Goal: Information Seeking & Learning: Check status

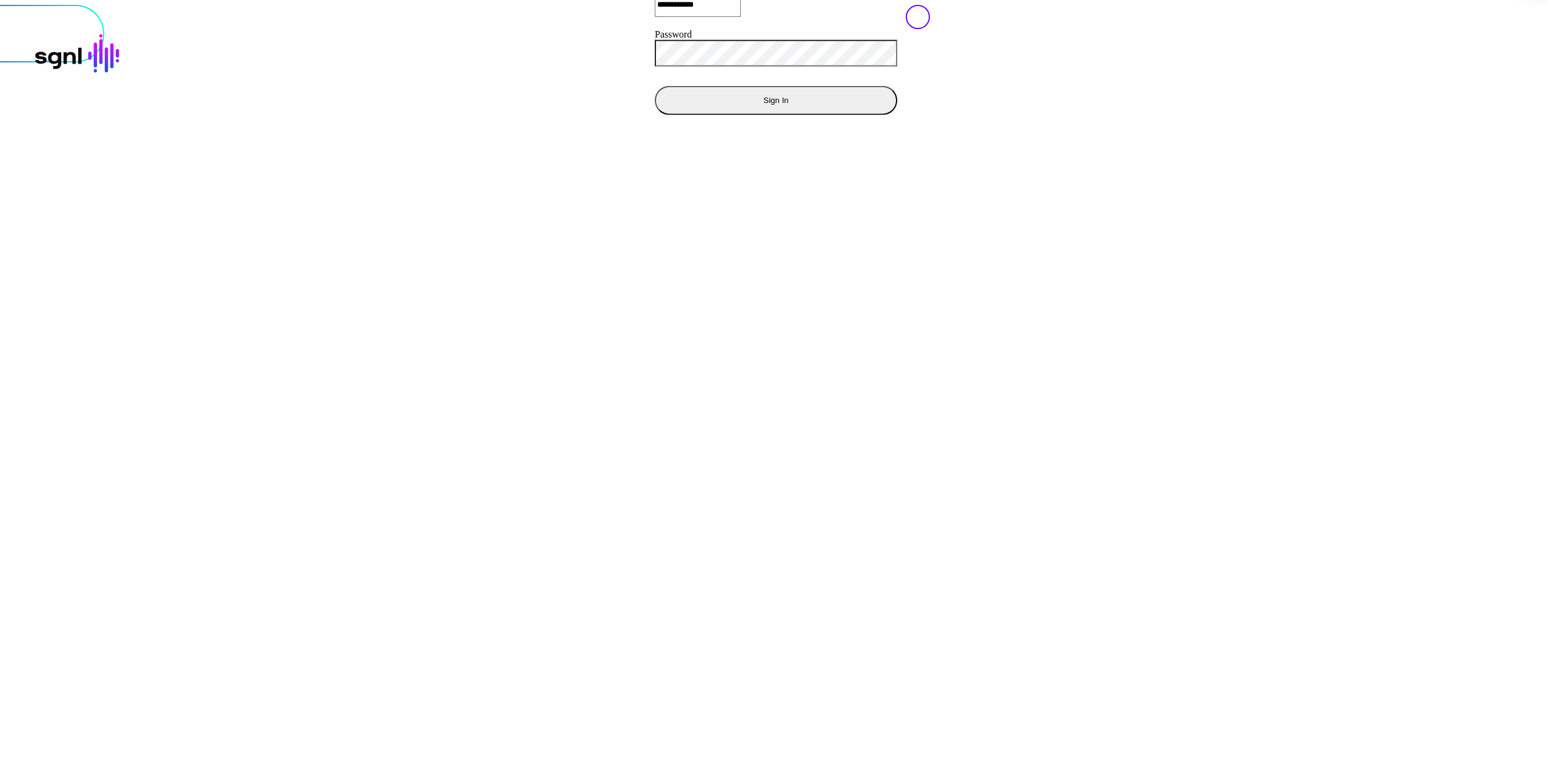
click at [655, 115] on div "**********" at bounding box center [776, 48] width 243 height 133
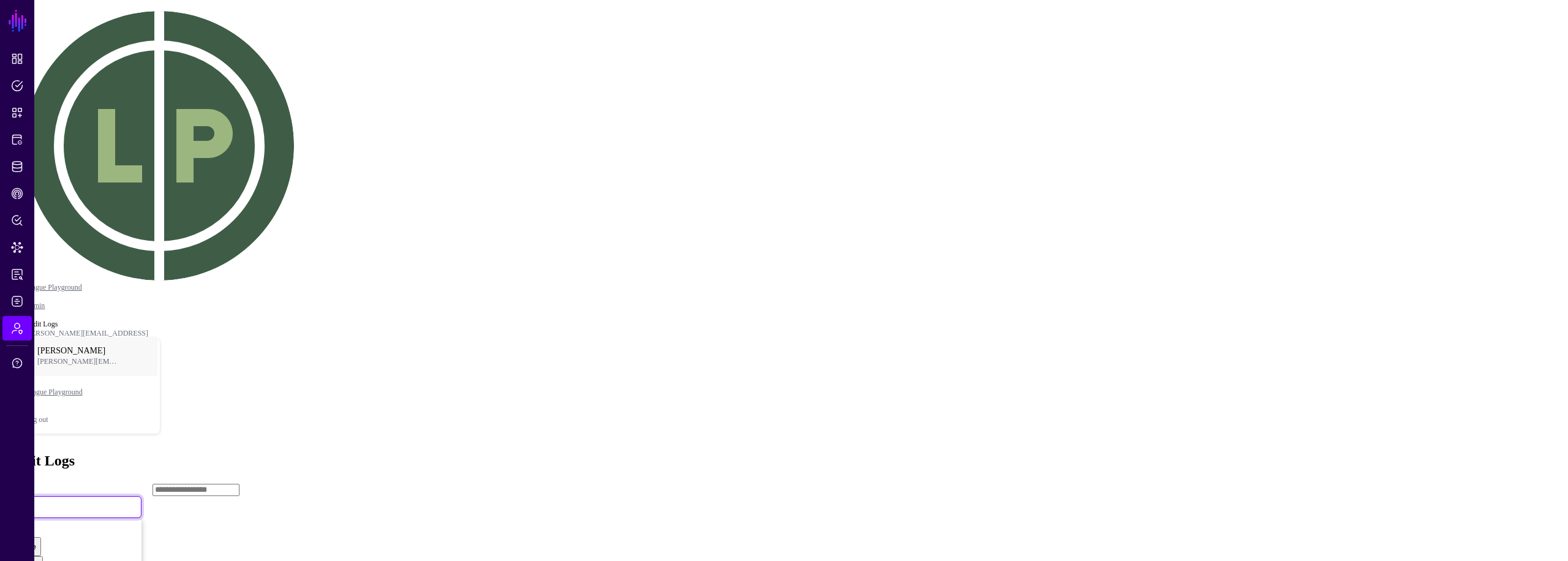
click at [141, 496] on link "All" at bounding box center [74, 507] width 135 height 22
drag, startPoint x: 317, startPoint y: 123, endPoint x: 317, endPoint y: 114, distance: 9.0
click at [141, 496] on div "All All Create Update Delete Login" at bounding box center [74, 507] width 135 height 22
click at [141, 496] on link "All" at bounding box center [74, 507] width 135 height 22
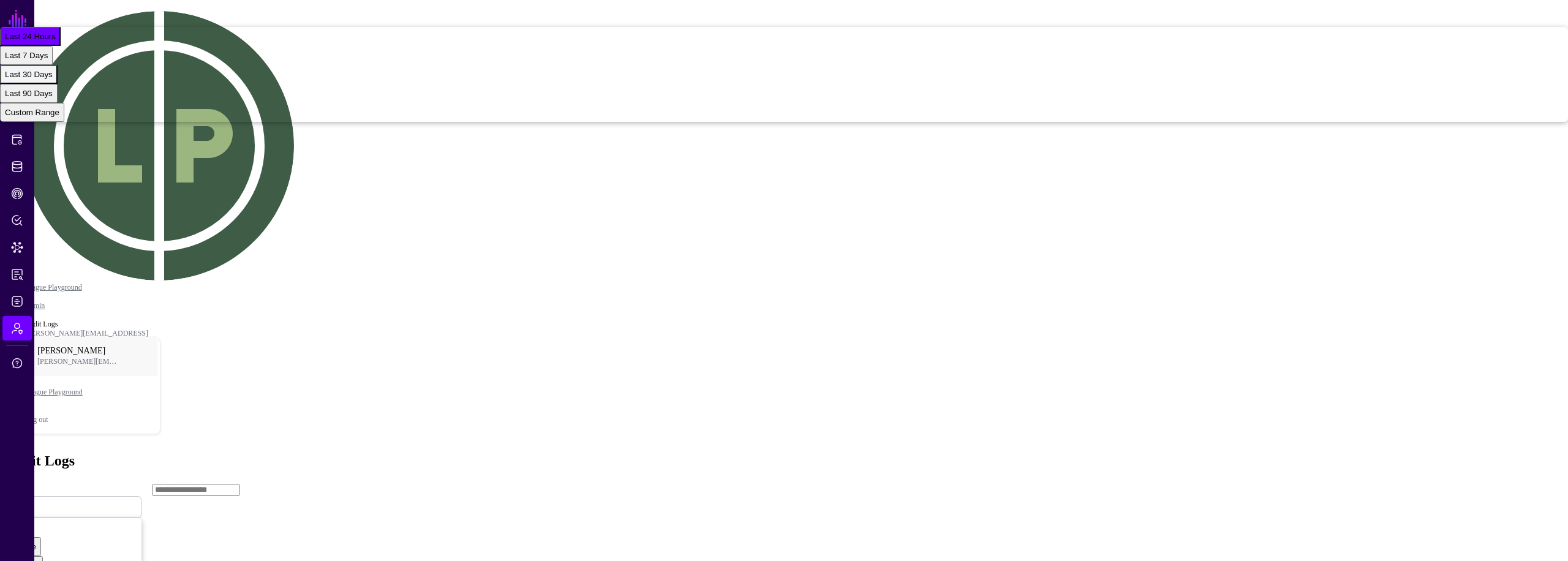
click at [53, 79] on div "Last 30 Days" at bounding box center [28, 74] width 48 height 9
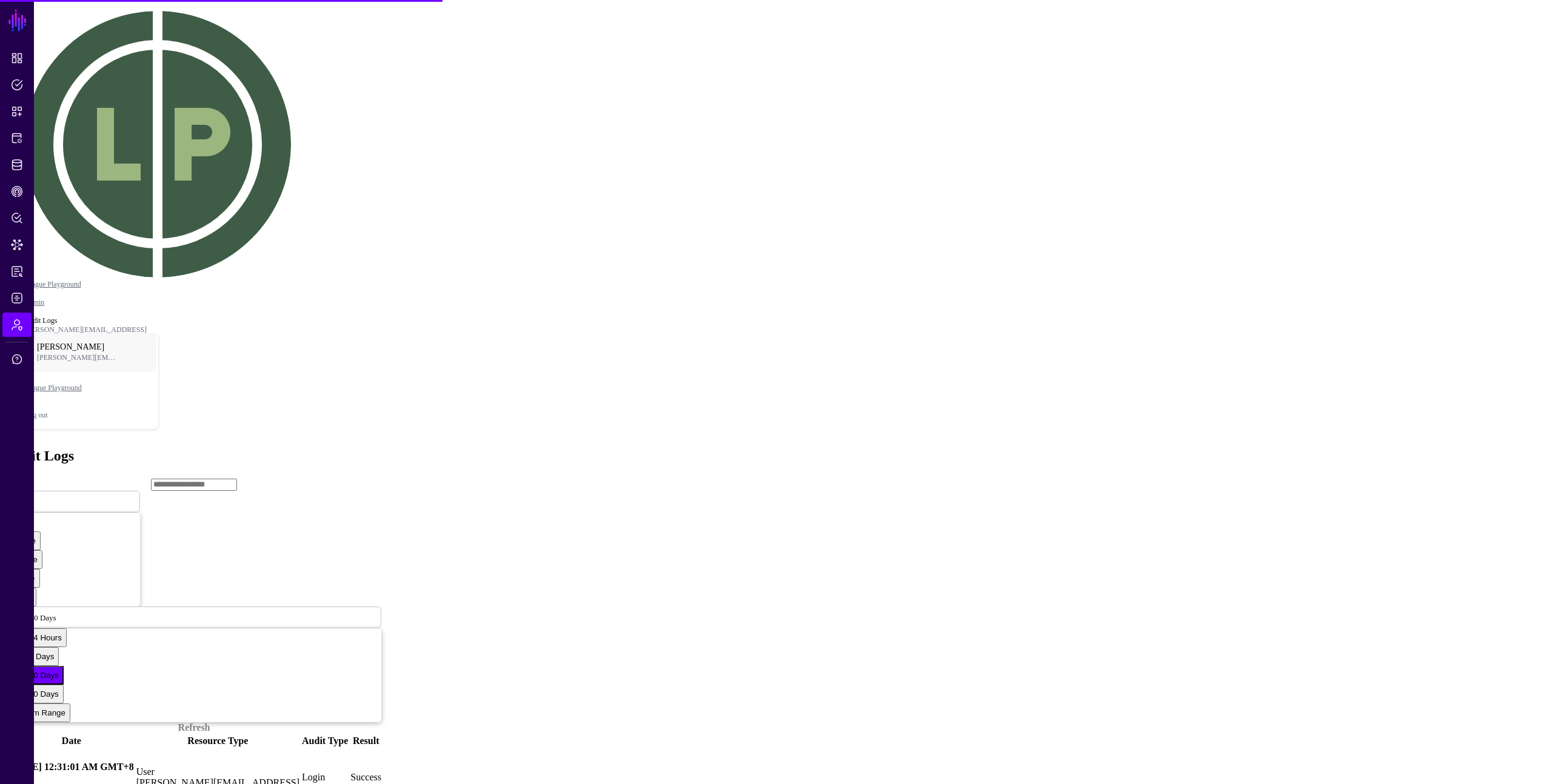
drag, startPoint x: 1113, startPoint y: 452, endPoint x: 1095, endPoint y: 446, distance: 19.0
click at [1103, 450] on main "SGNL Dashboard Policies Snippets Protected Systems Identity Data Fabric CAEP Hu…" at bounding box center [776, 436] width 1542 height 863
click at [1268, 447] on div "Audit Logs" at bounding box center [776, 455] width 1542 height 16
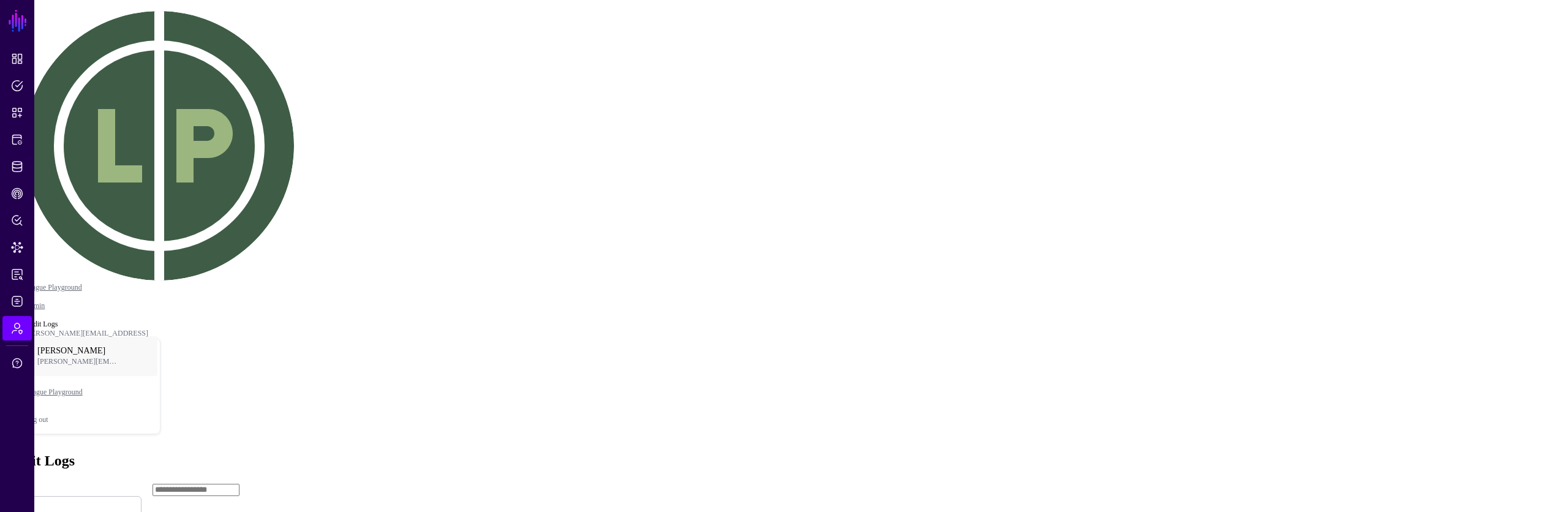
click at [53, 98] on span "Last 90 Days" at bounding box center [28, 93] width 48 height 9
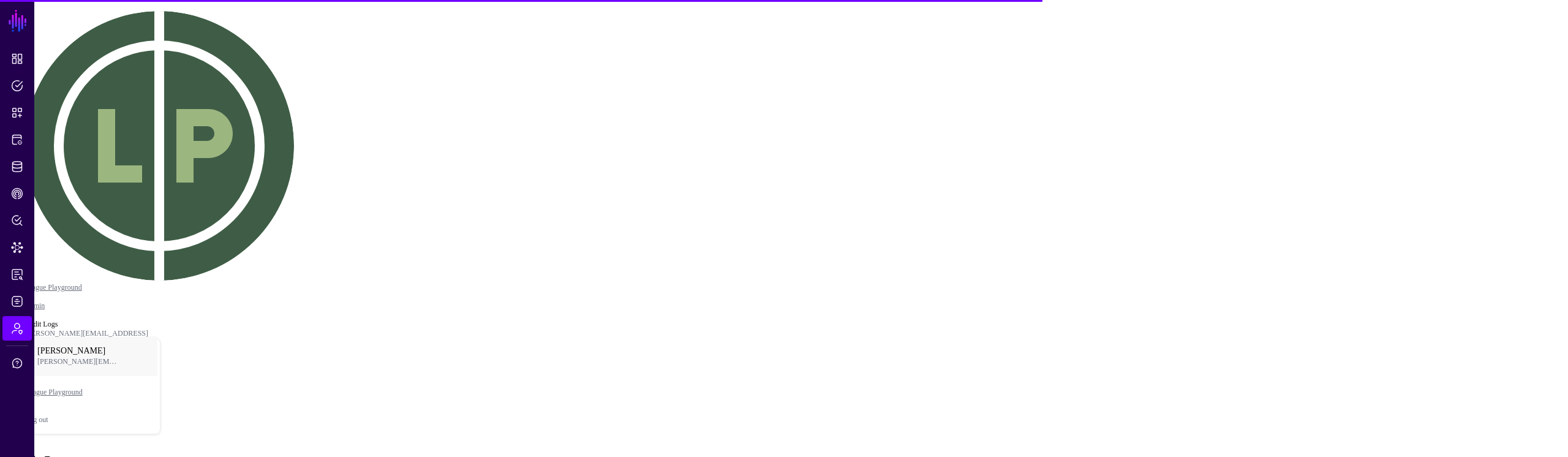
click at [972, 350] on main "SGNL Dashboard Policies Snippets Protected Systems Identity Data Fabric CAEP Hu…" at bounding box center [784, 441] width 1558 height 872
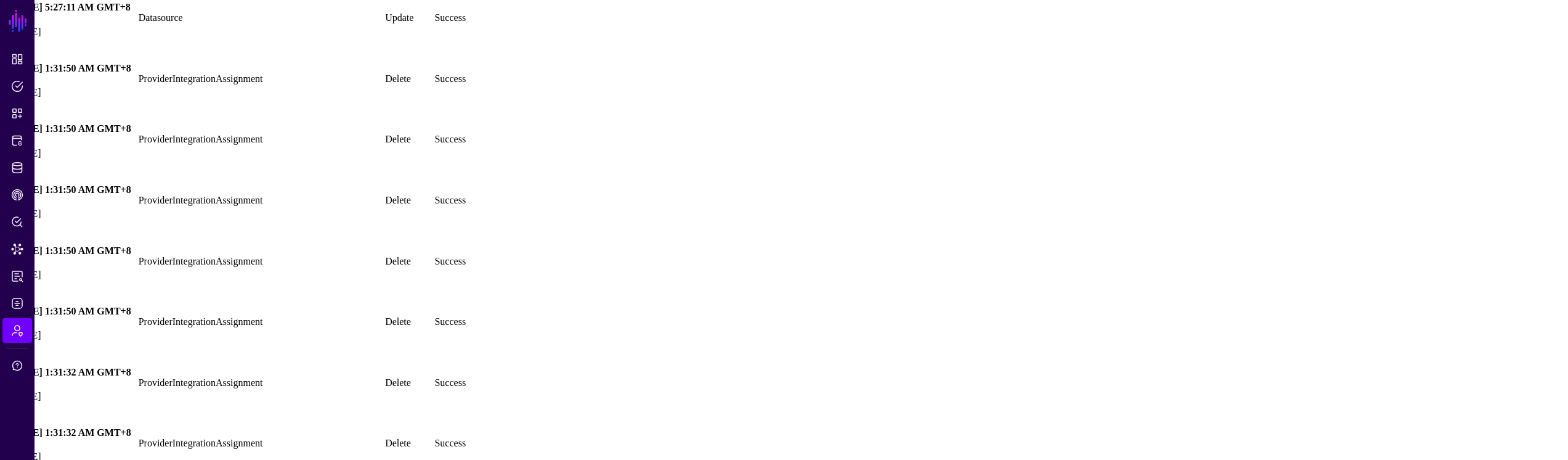
scroll to position [5996, 0]
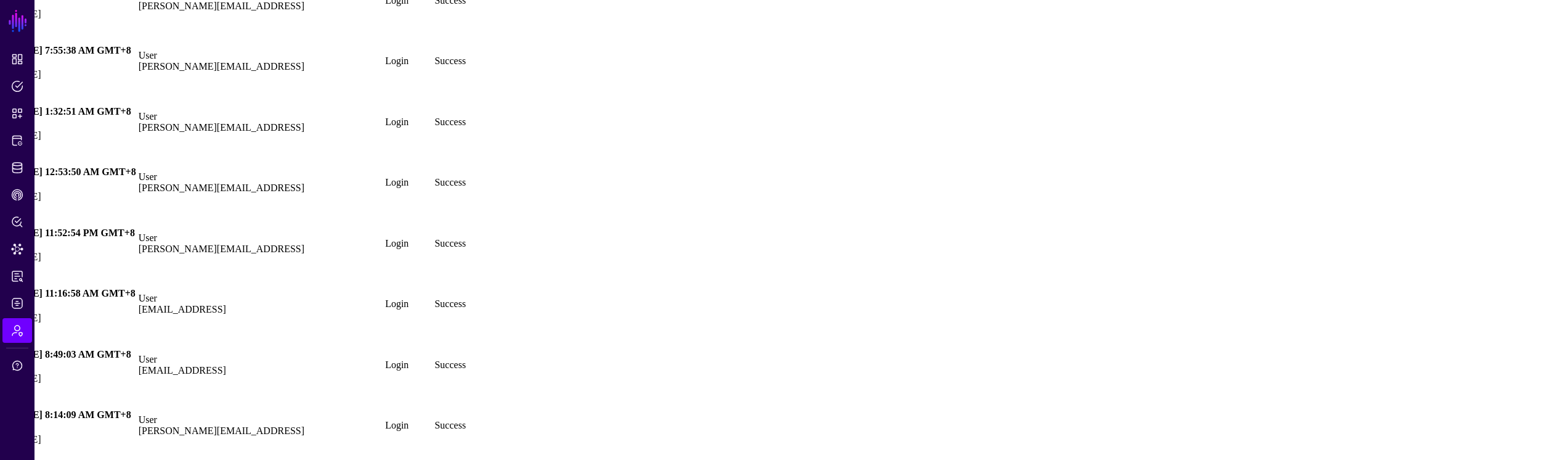
scroll to position [994, 0]
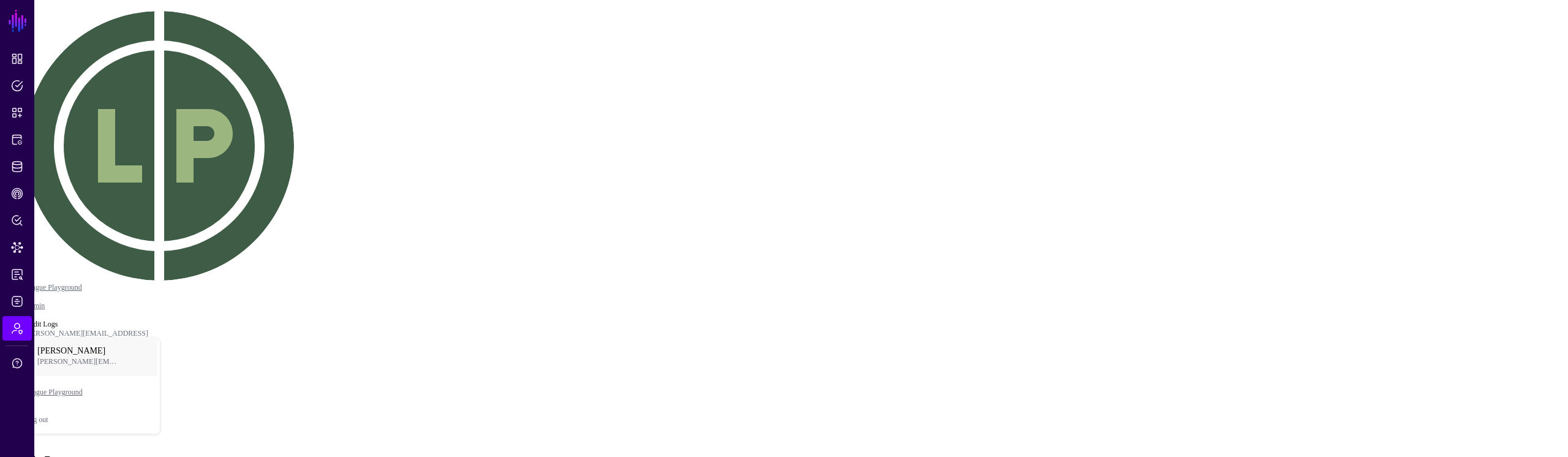
click at [1099, 368] on main "SGNL Dashboard Policies Snippets Protected Systems Identity Data Fabric CAEP Hu…" at bounding box center [784, 441] width 1558 height 872
click at [1098, 365] on main "SGNL Dashboard Policies Snippets Protected Systems Identity Data Fabric CAEP Hu…" at bounding box center [784, 441] width 1558 height 872
click at [1091, 356] on main "SGNL Dashboard Policies Snippets Protected Systems Identity Data Fabric CAEP Hu…" at bounding box center [784, 441] width 1558 height 872
click at [1087, 351] on main "SGNL Dashboard Policies Snippets Protected Systems Identity Data Fabric CAEP Hu…" at bounding box center [784, 441] width 1558 height 872
click at [1073, 340] on main "SGNL Dashboard Policies Snippets Protected Systems Identity Data Fabric CAEP Hu…" at bounding box center [784, 441] width 1558 height 872
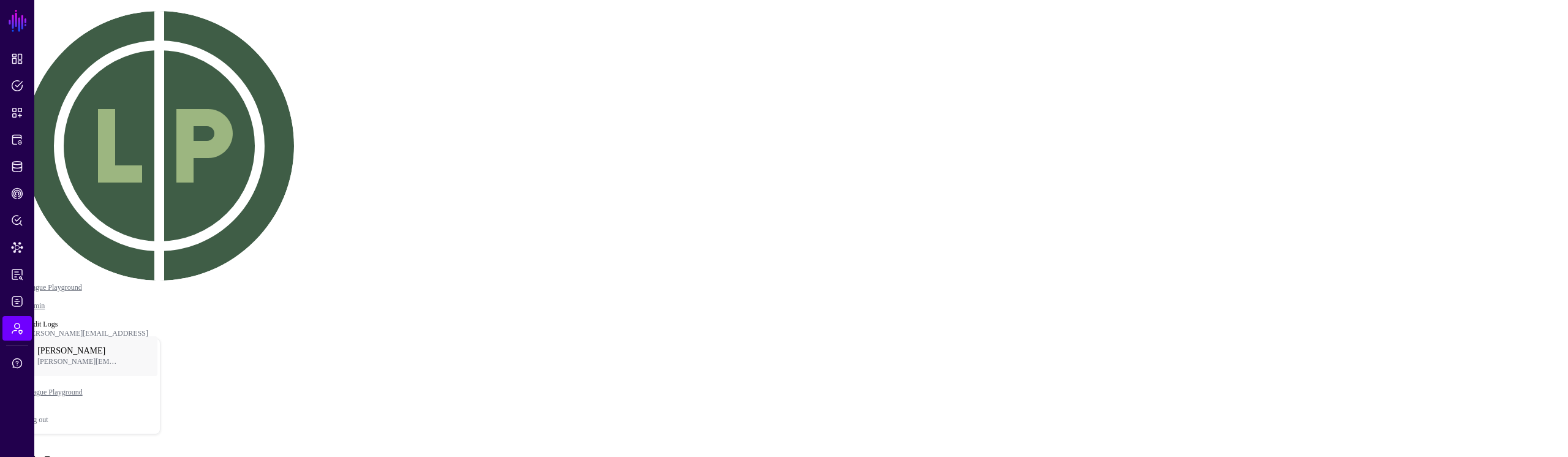
click at [1073, 340] on main "SGNL Dashboard Policies Snippets Protected Systems Identity Data Fabric CAEP Hu…" at bounding box center [784, 441] width 1558 height 872
click at [1072, 338] on main "SGNL Dashboard Policies Snippets Protected Systems Identity Data Fabric CAEP Hu…" at bounding box center [784, 441] width 1558 height 872
click at [1069, 336] on main "SGNL Dashboard Policies Snippets Protected Systems Identity Data Fabric CAEP Hu…" at bounding box center [784, 441] width 1558 height 872
click at [1068, 335] on main "SGNL Dashboard Policies Snippets Protected Systems Identity Data Fabric CAEP Hu…" at bounding box center [784, 441] width 1558 height 872
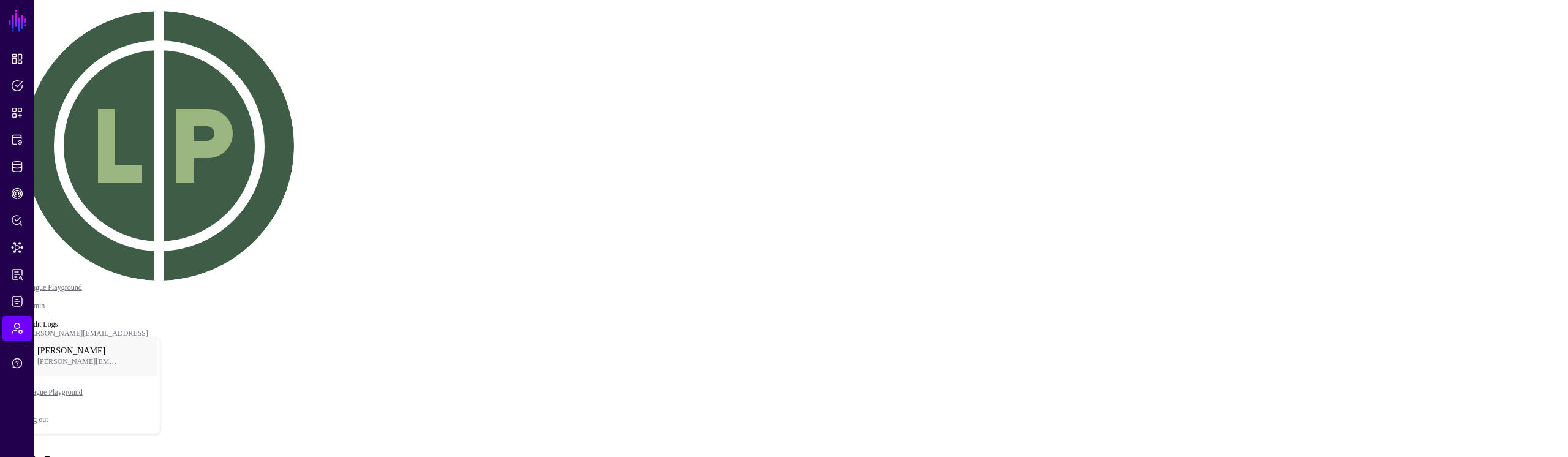
click at [1067, 334] on main "SGNL Dashboard Policies Snippets Protected Systems Identity Data Fabric CAEP Hu…" at bounding box center [784, 441] width 1558 height 872
click at [1252, 295] on main "SGNL Dashboard Policies Snippets Protected Systems Identity Data Fabric CAEP Hu…" at bounding box center [784, 441] width 1558 height 872
click at [1199, 279] on main "SGNL Dashboard Policies Snippets Protected Systems Identity Data Fabric CAEP Hu…" at bounding box center [784, 441] width 1558 height 872
click at [1186, 271] on main "SGNL Dashboard Policies Snippets Protected Systems Identity Data Fabric CAEP Hu…" at bounding box center [784, 441] width 1558 height 872
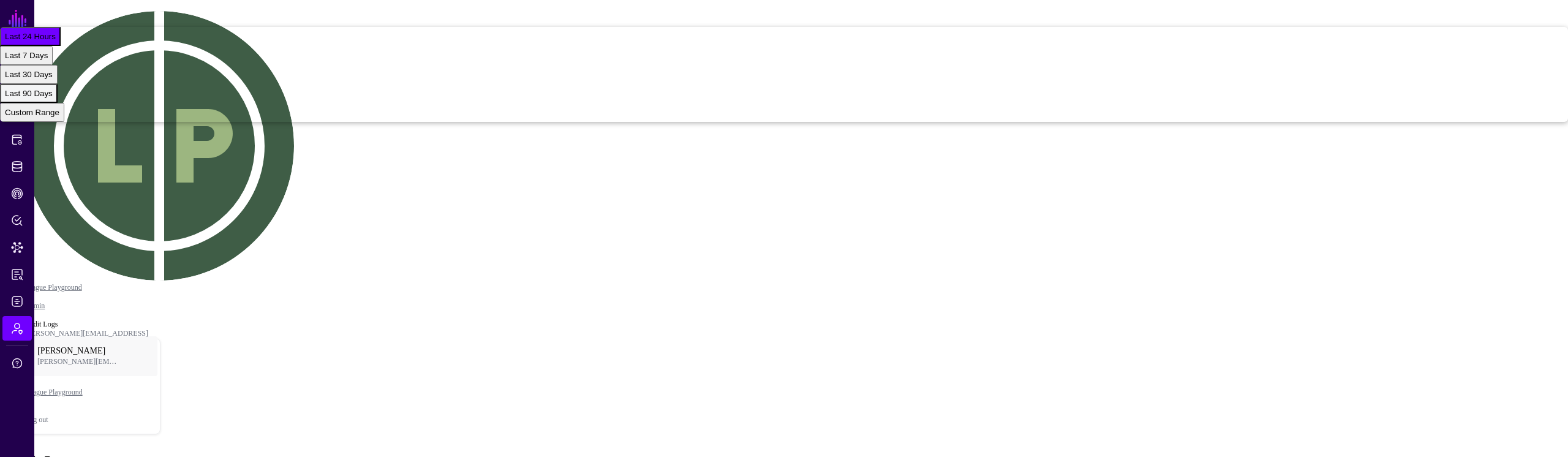
click at [58, 103] on button "Last 90 Days" at bounding box center [28, 93] width 58 height 19
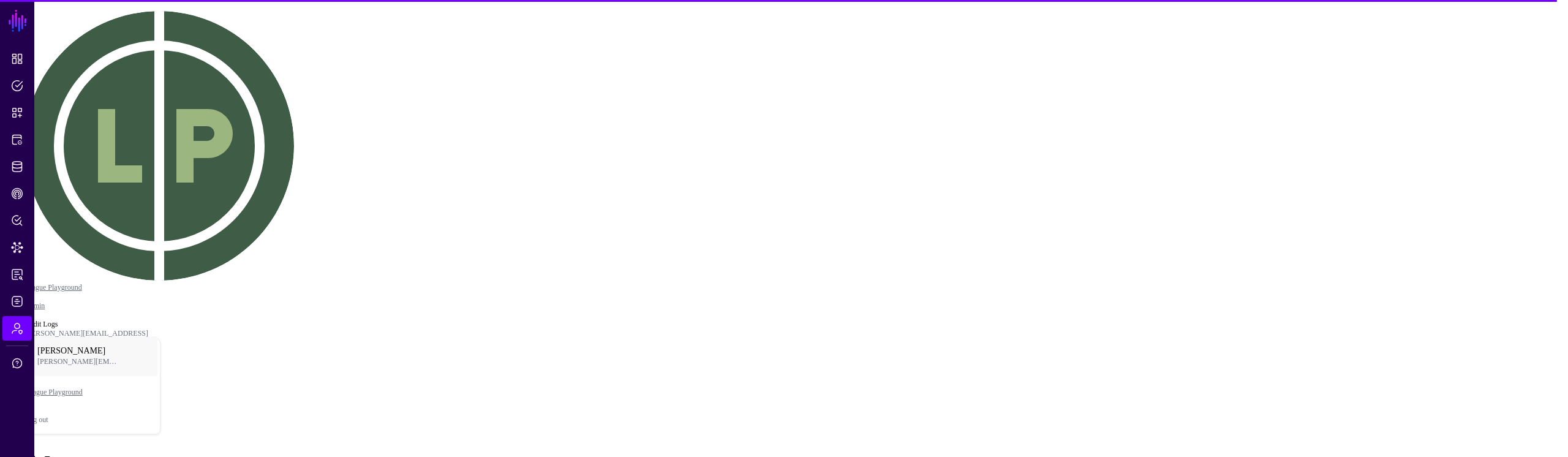
click at [1117, 294] on main "SGNL Dashboard Policies Snippets Protected Systems Identity Data Fabric CAEP Hu…" at bounding box center [784, 441] width 1558 height 872
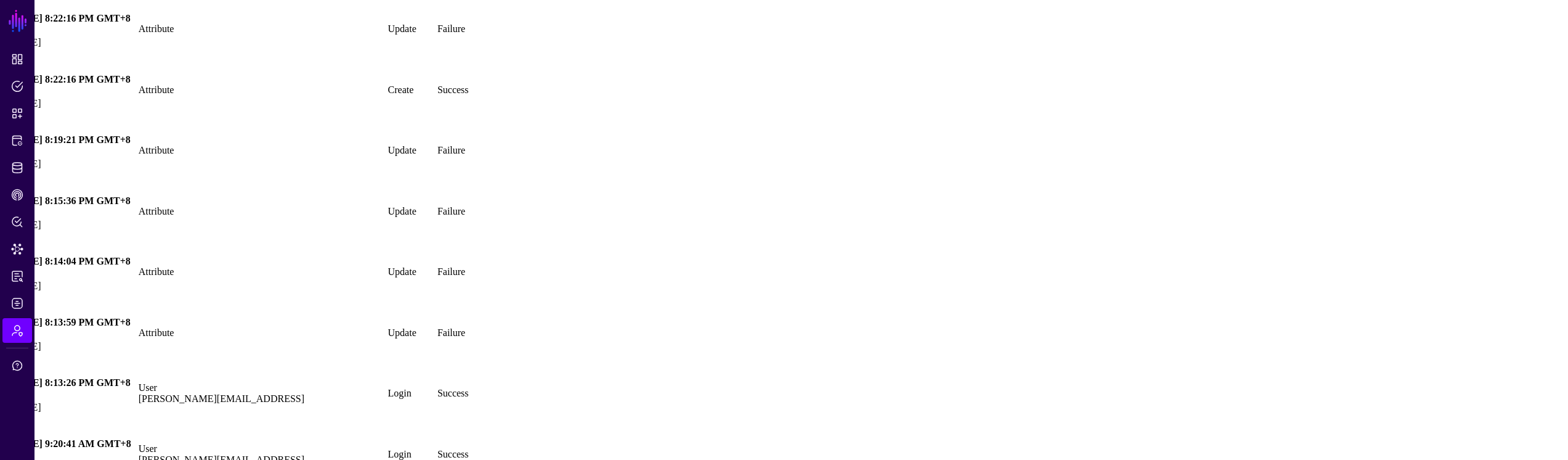
scroll to position [30101, 0]
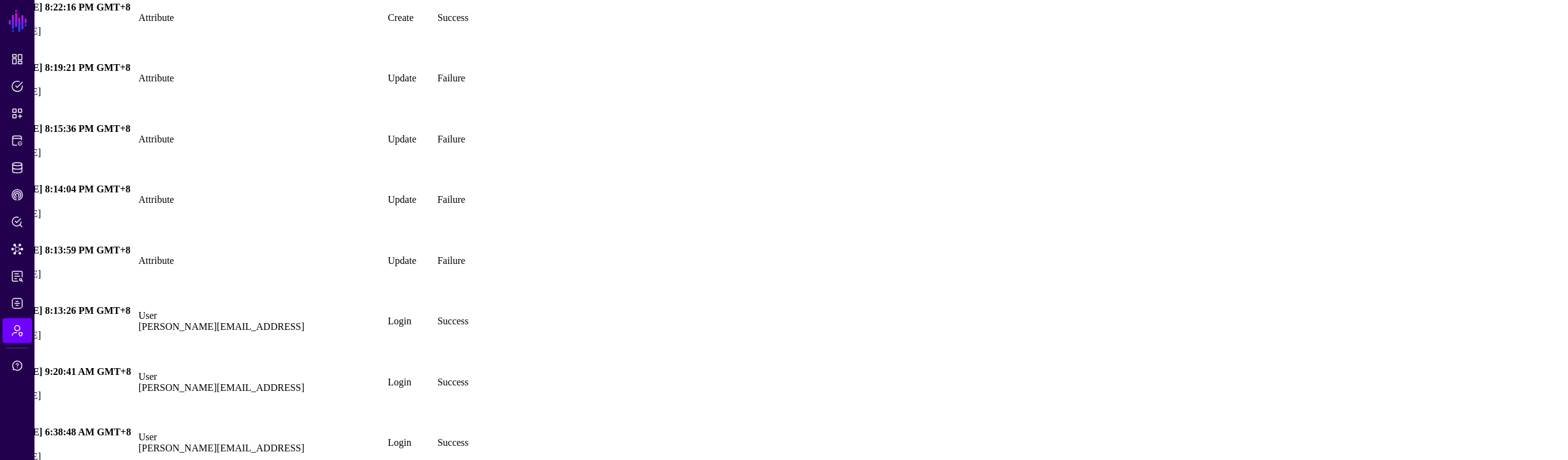
drag, startPoint x: 1011, startPoint y: 254, endPoint x: 1019, endPoint y: 252, distance: 8.2
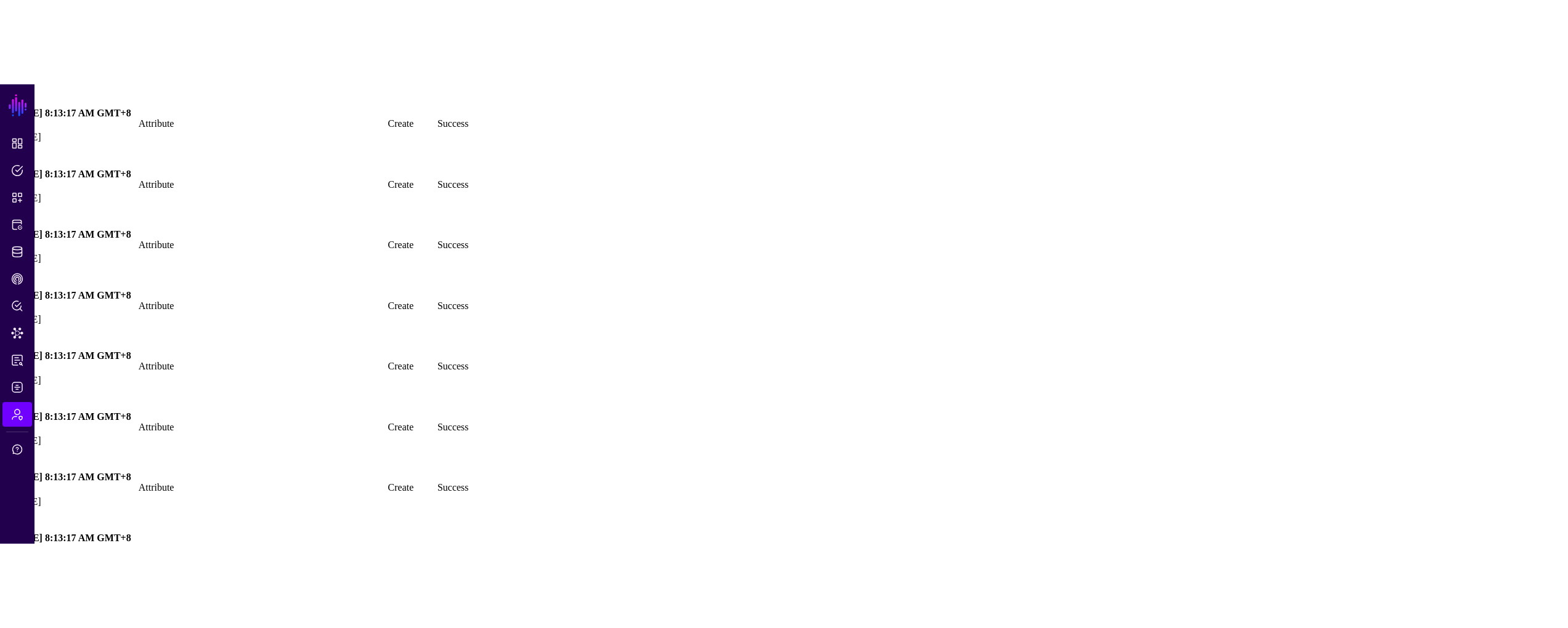
scroll to position [115375, 0]
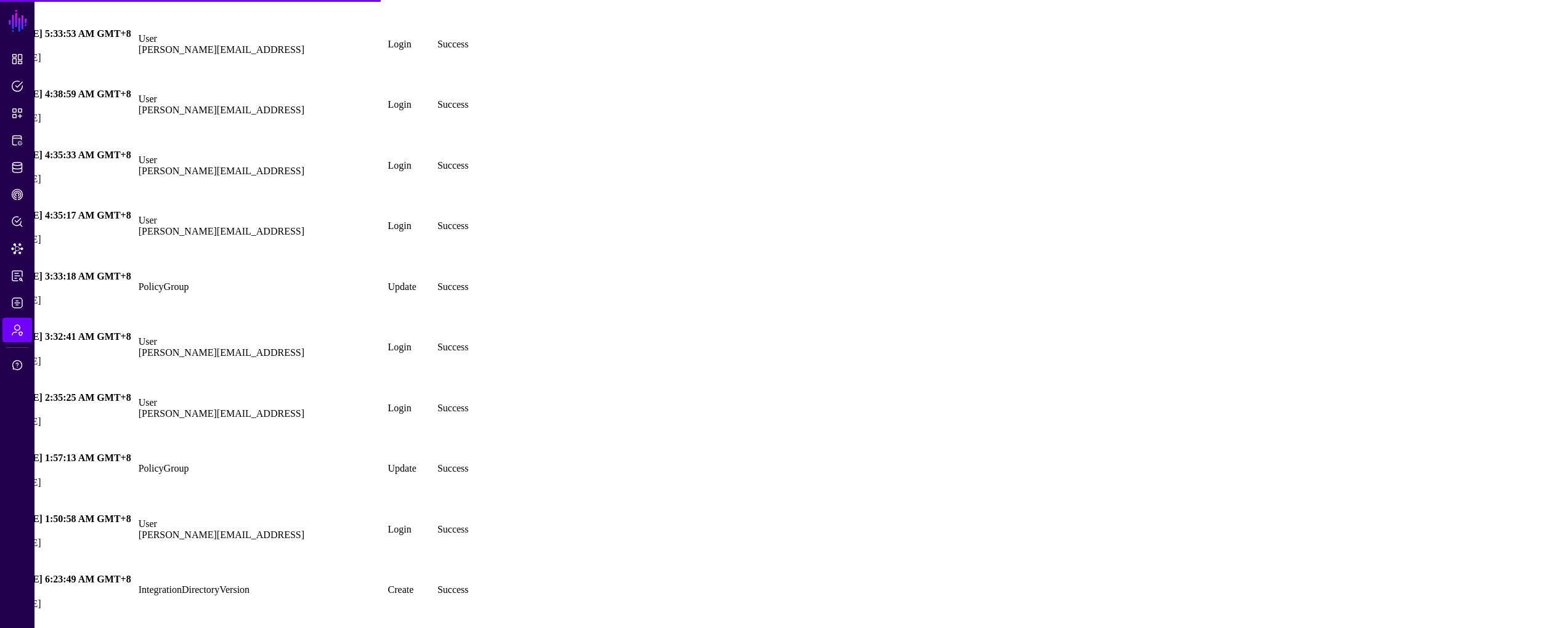
scroll to position [13552, 0]
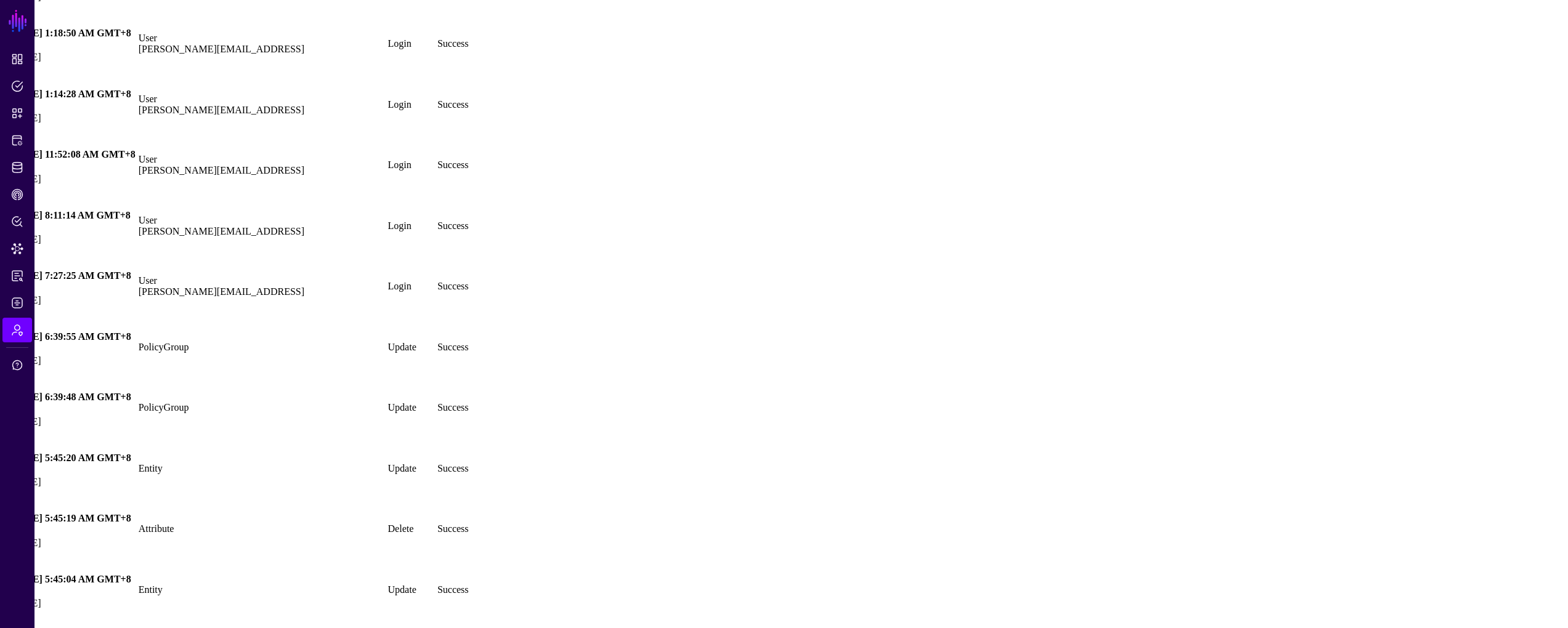
drag, startPoint x: 1228, startPoint y: 182, endPoint x: 1216, endPoint y: 189, distance: 13.9
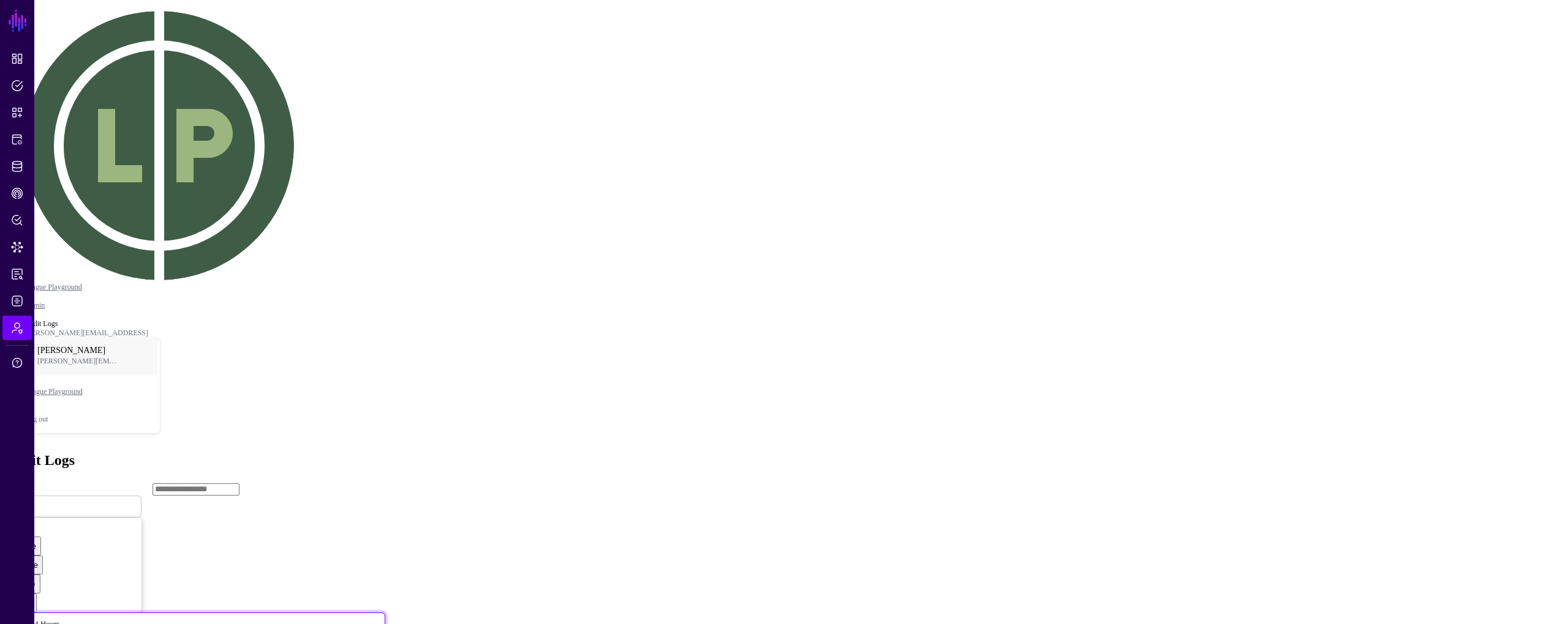
click at [60, 619] on span "Last 24 Hours" at bounding box center [37, 623] width 45 height 9
click at [53, 98] on div "Last 90 Days" at bounding box center [28, 93] width 48 height 9
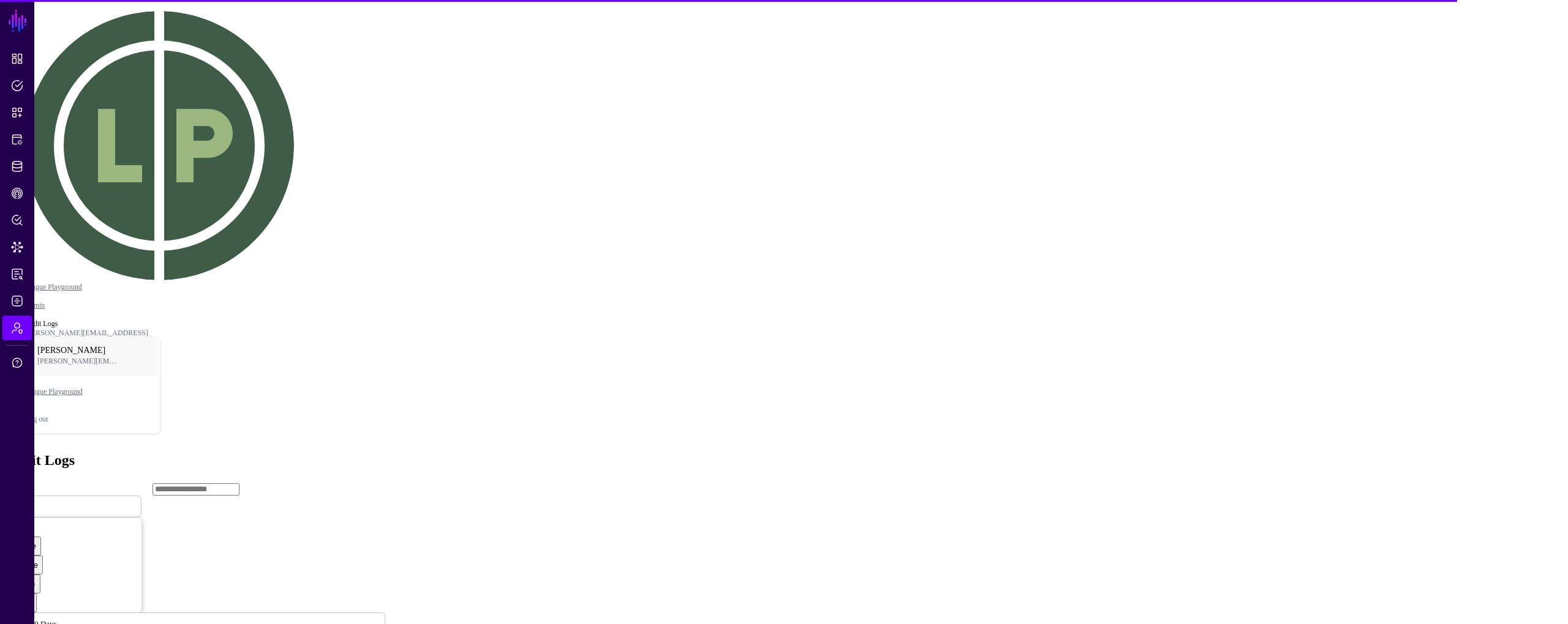
click at [800, 438] on main "SGNL Dashboard Policies Snippets Protected Systems Identity Data Fabric CAEP Hu…" at bounding box center [784, 441] width 1558 height 871
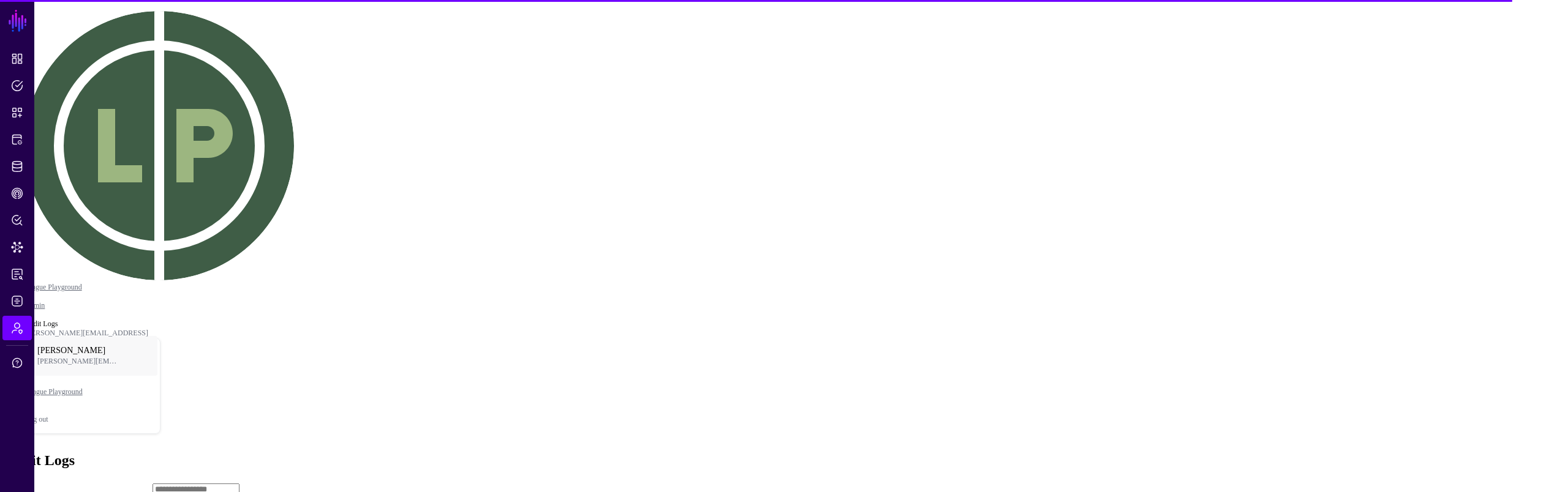
click at [694, 450] on main "SGNL Dashboard Policies Snippets Protected Systems Identity Data Fabric CAEP Hu…" at bounding box center [784, 441] width 1558 height 872
click at [689, 402] on main "SGNL Dashboard Policies Snippets Protected Systems Identity Data Fabric CAEP Hu…" at bounding box center [784, 441] width 1558 height 872
click at [697, 391] on main "SGNL Dashboard Policies Snippets Protected Systems Identity Data Fabric CAEP Hu…" at bounding box center [784, 441] width 1558 height 872
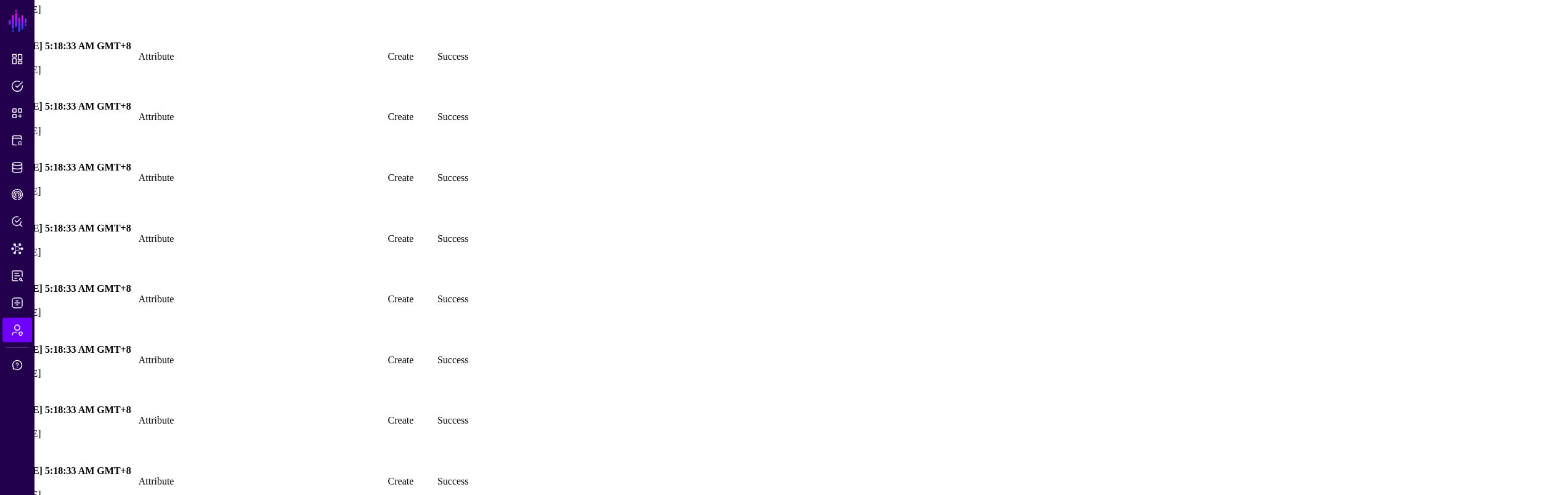
scroll to position [2544, 0]
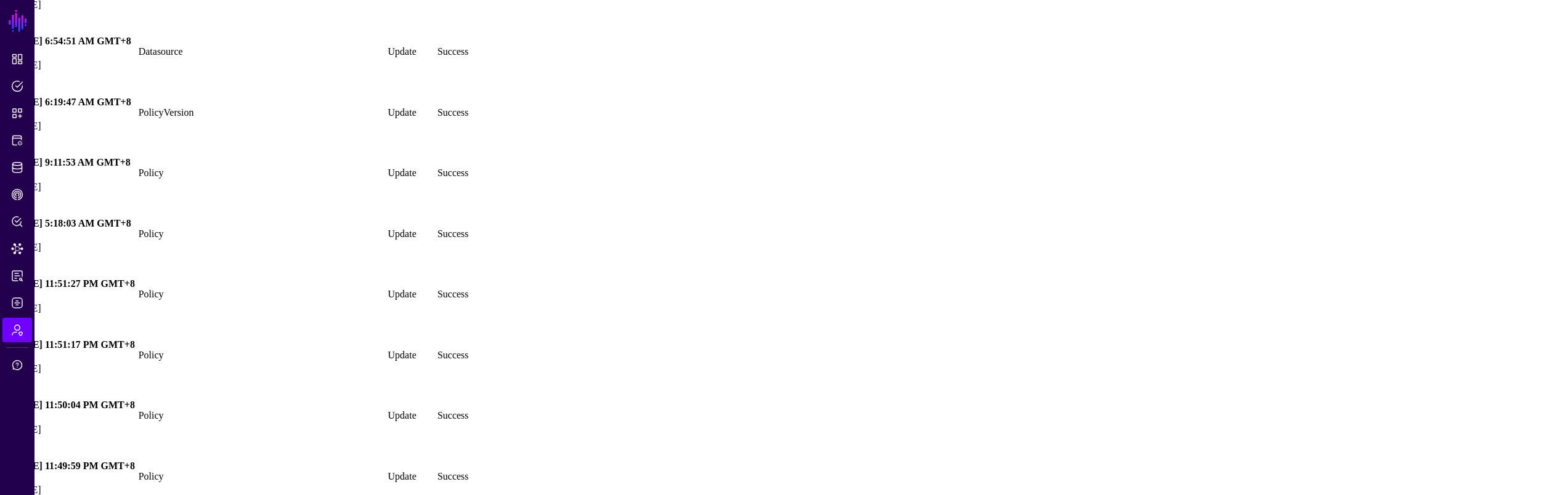
scroll to position [120357, 0]
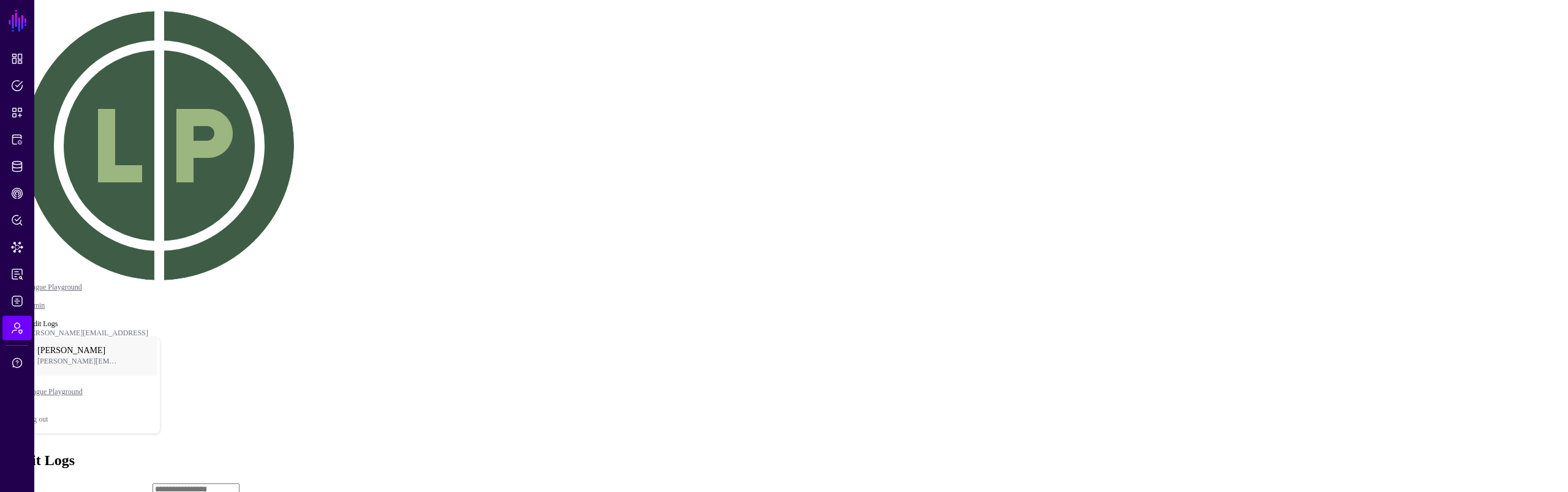
click at [1074, 380] on main "SGNL Dashboard Policies Snippets Protected Systems Identity Data Fabric CAEP Hu…" at bounding box center [784, 441] width 1558 height 872
click at [888, 365] on main "SGNL Dashboard Policies Snippets Protected Systems Identity Data Fabric CAEP Hu…" at bounding box center [784, 441] width 1558 height 872
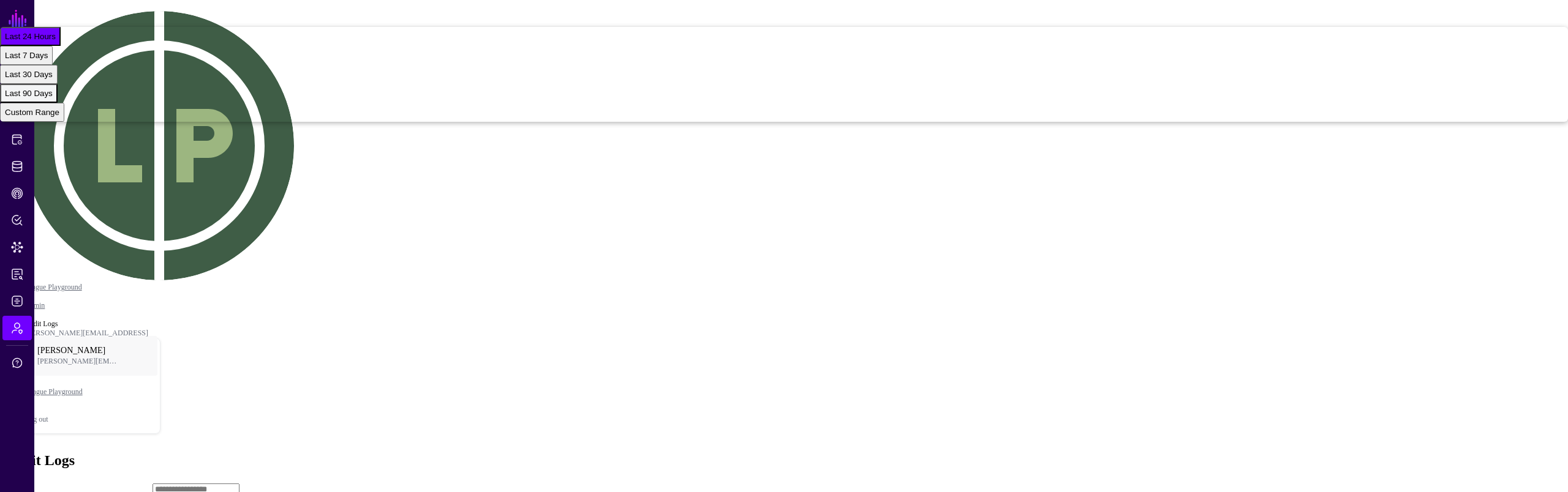
click at [58, 103] on button "Last 90 Days" at bounding box center [28, 93] width 58 height 19
click at [816, 365] on main "SGNL Dashboard Policies Snippets Protected Systems Identity Data Fabric CAEP Hu…" at bounding box center [784, 441] width 1558 height 872
click at [53, 98] on div "Last 90 Days" at bounding box center [28, 93] width 48 height 9
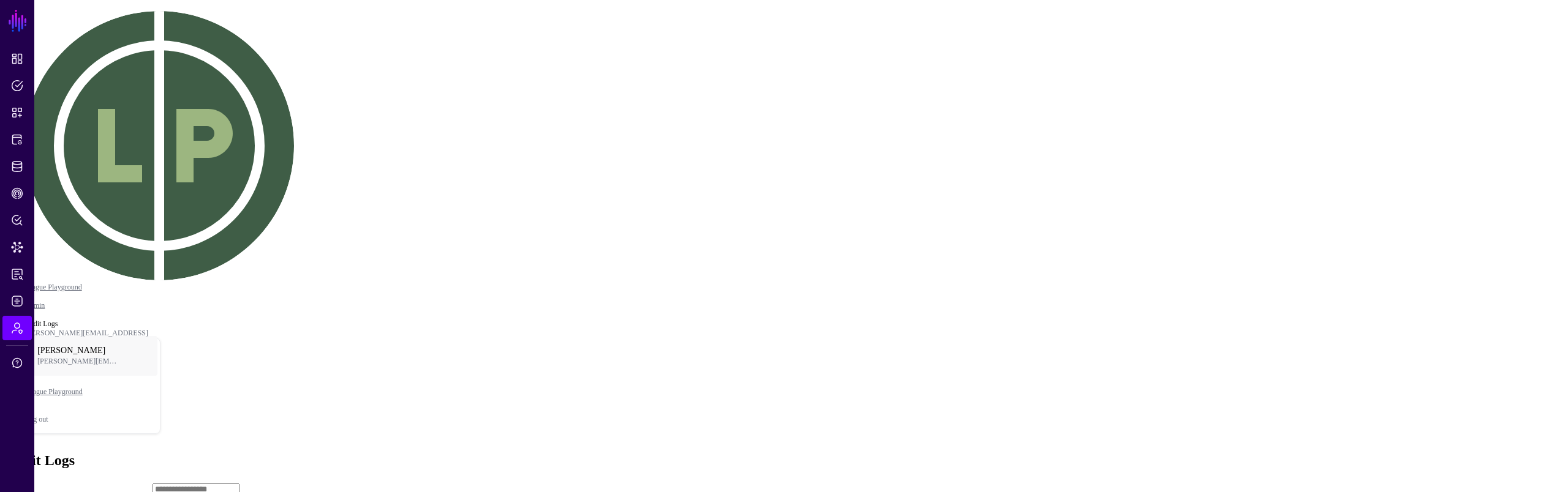
click at [53, 98] on span "Last 90 Days" at bounding box center [28, 93] width 48 height 9
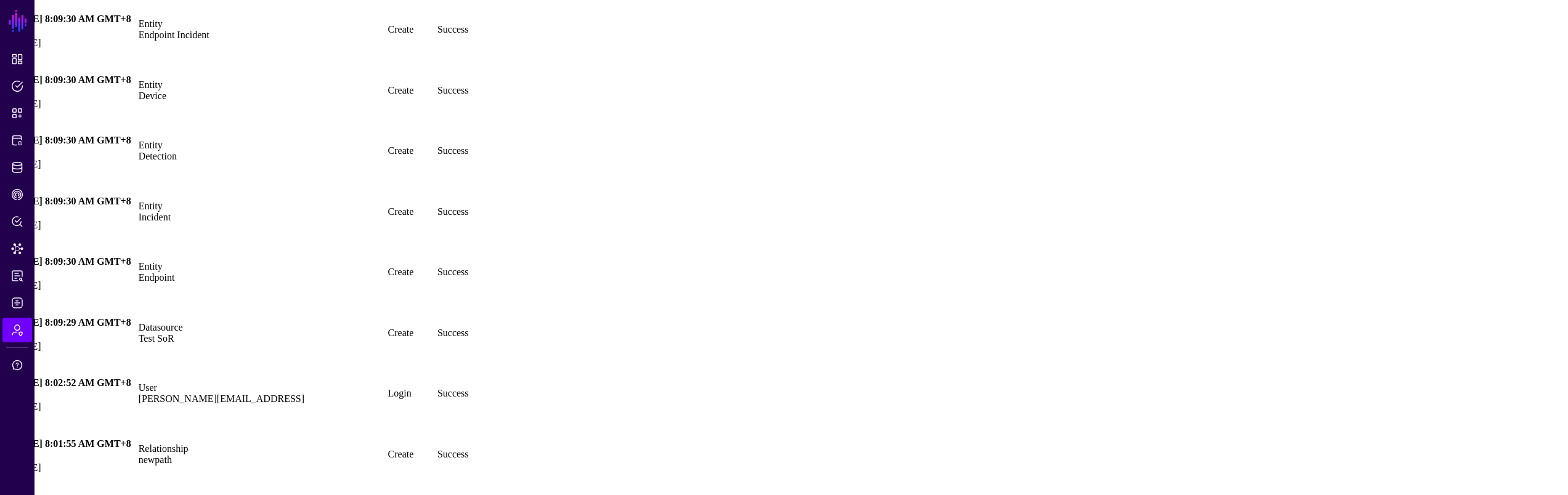
scroll to position [130229, 0]
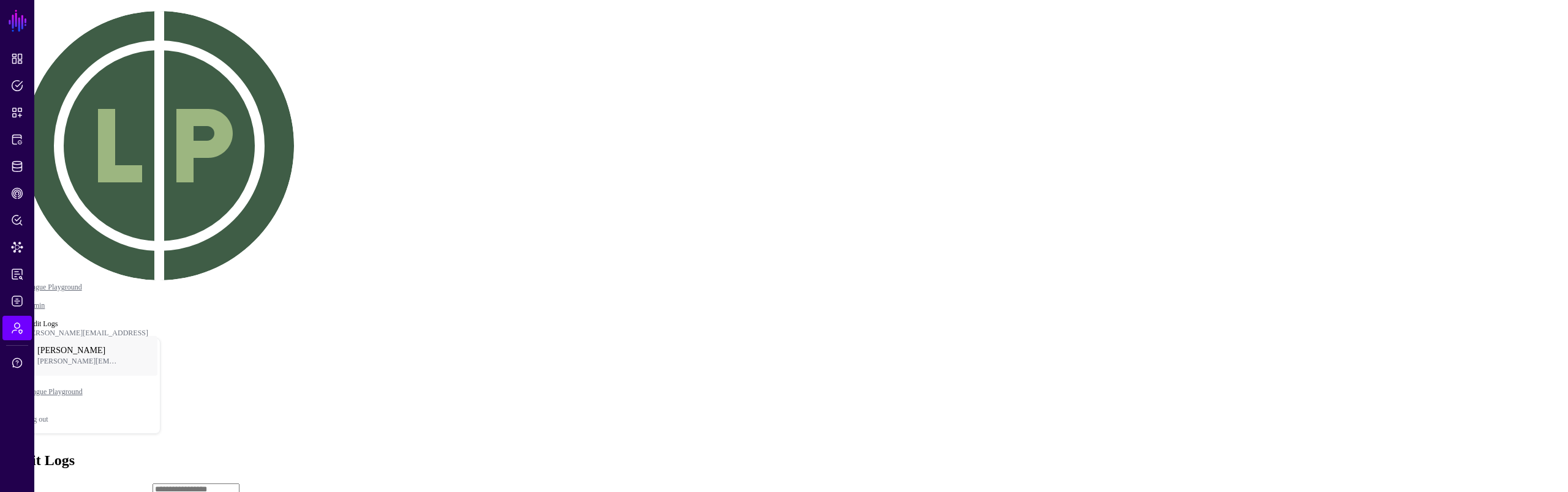
click at [53, 98] on span "Last 90 Days" at bounding box center [28, 93] width 48 height 9
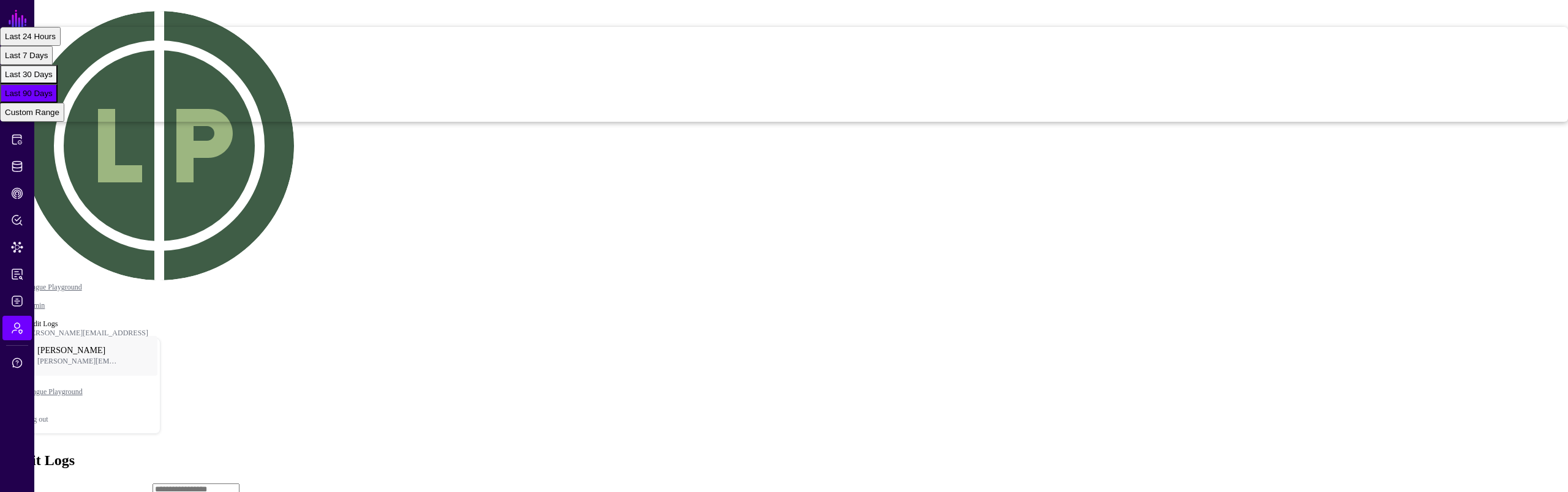
click at [53, 79] on div "Last 30 Days" at bounding box center [28, 74] width 48 height 9
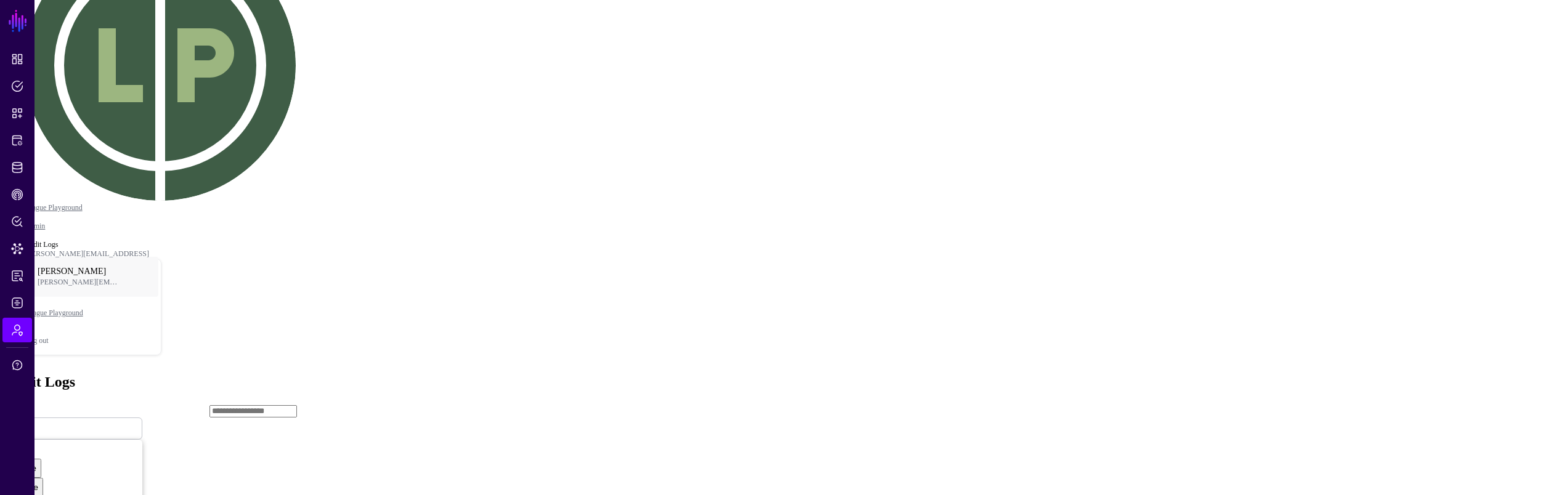
scroll to position [140, 0]
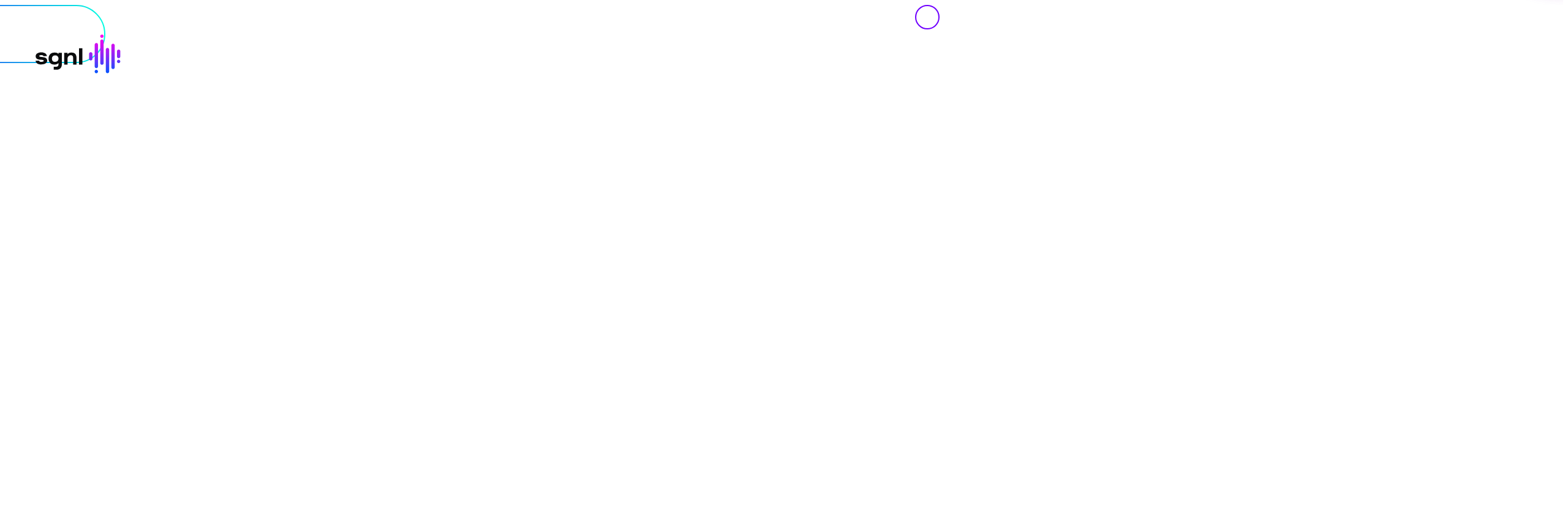
click at [1378, 5] on div at bounding box center [784, 5] width 1558 height 0
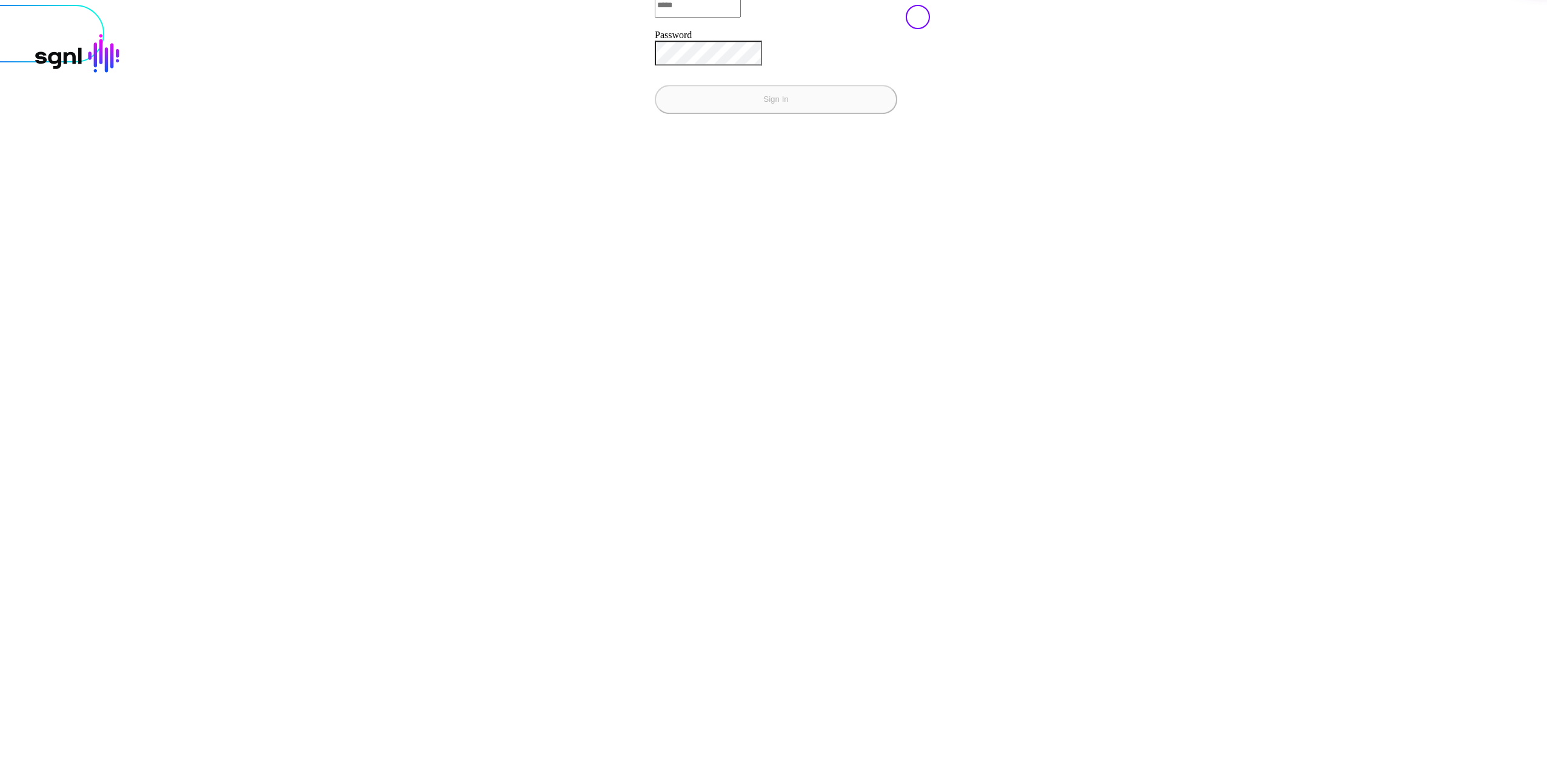
type input "**********"
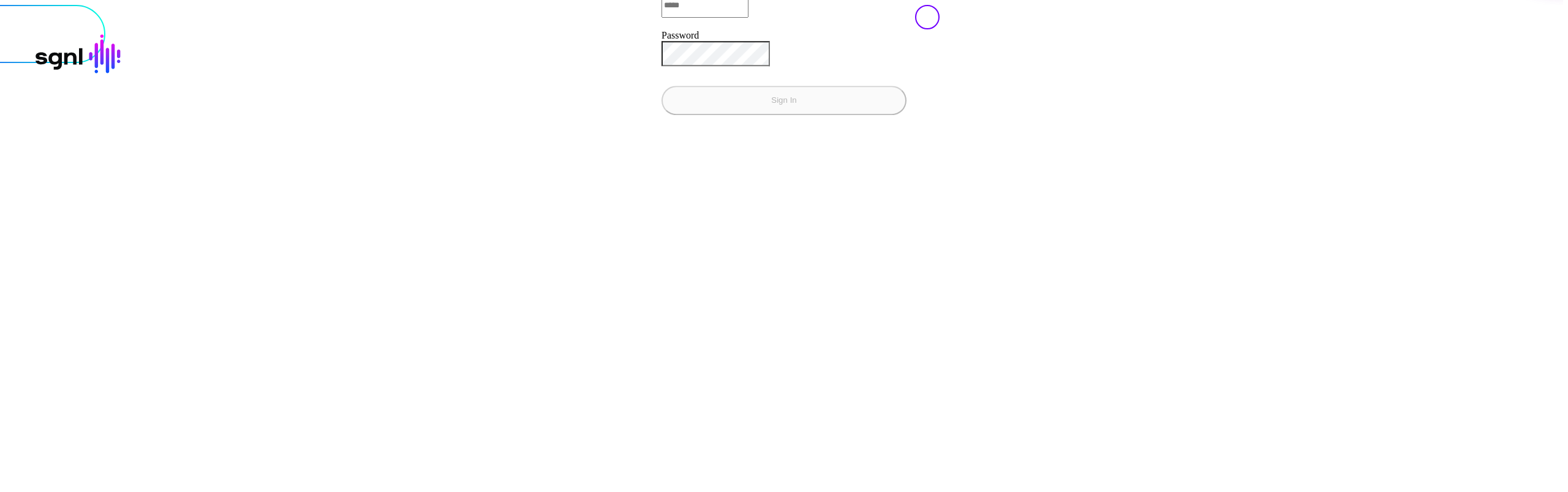
type input "**********"
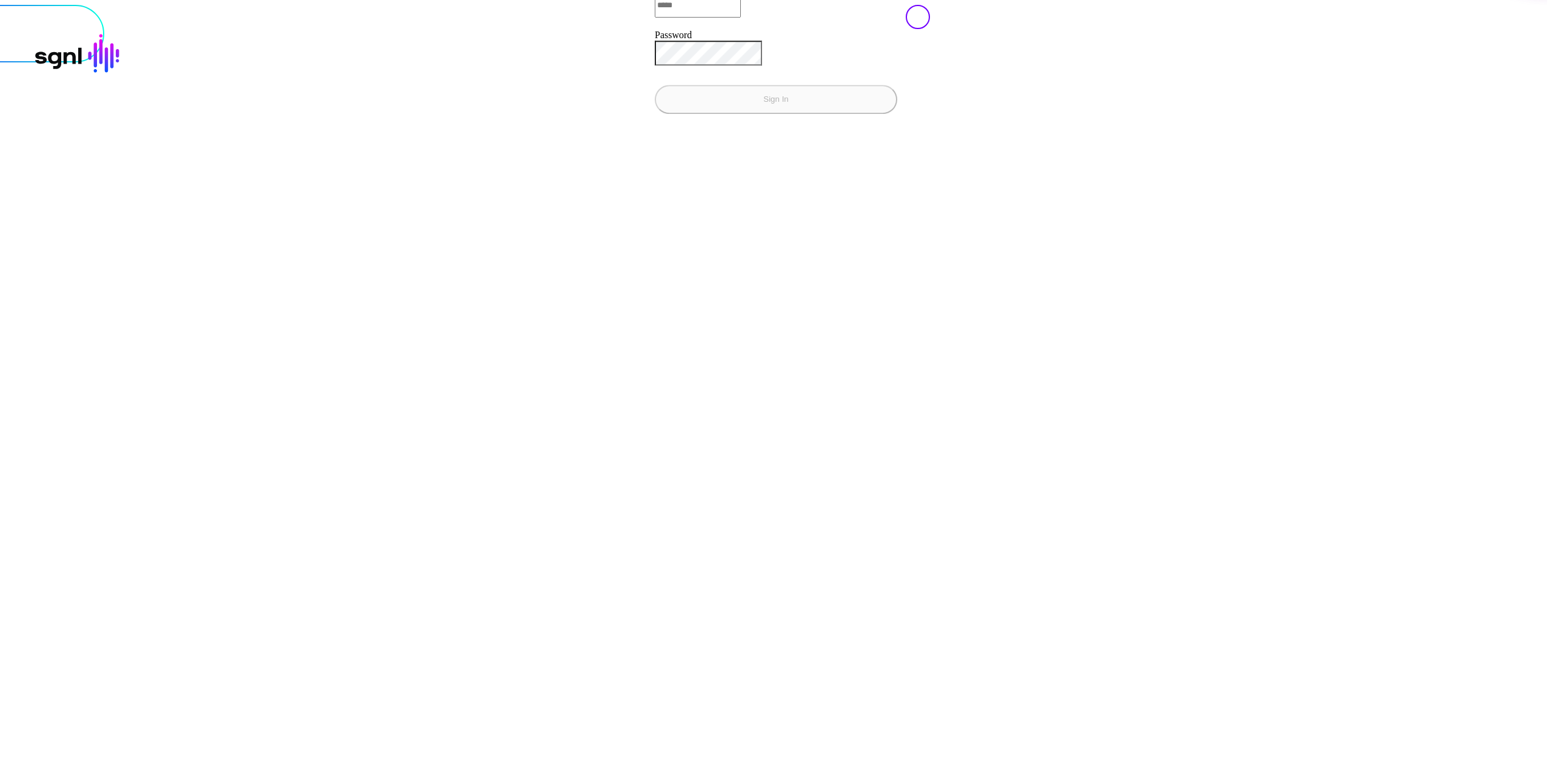
type input "**********"
